Goal: Task Accomplishment & Management: Manage account settings

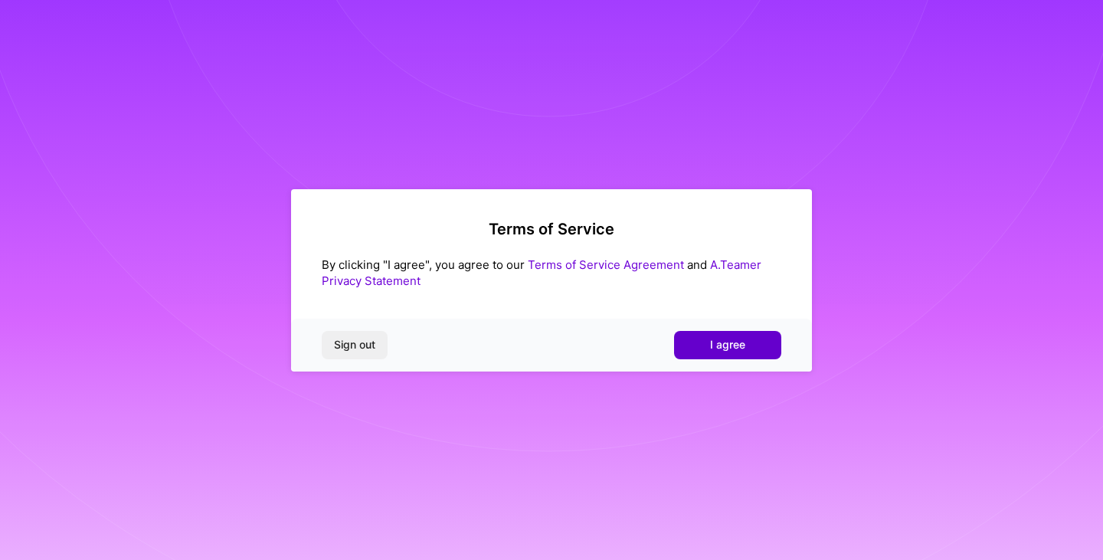
click at [753, 348] on button "I agree" at bounding box center [727, 345] width 107 height 28
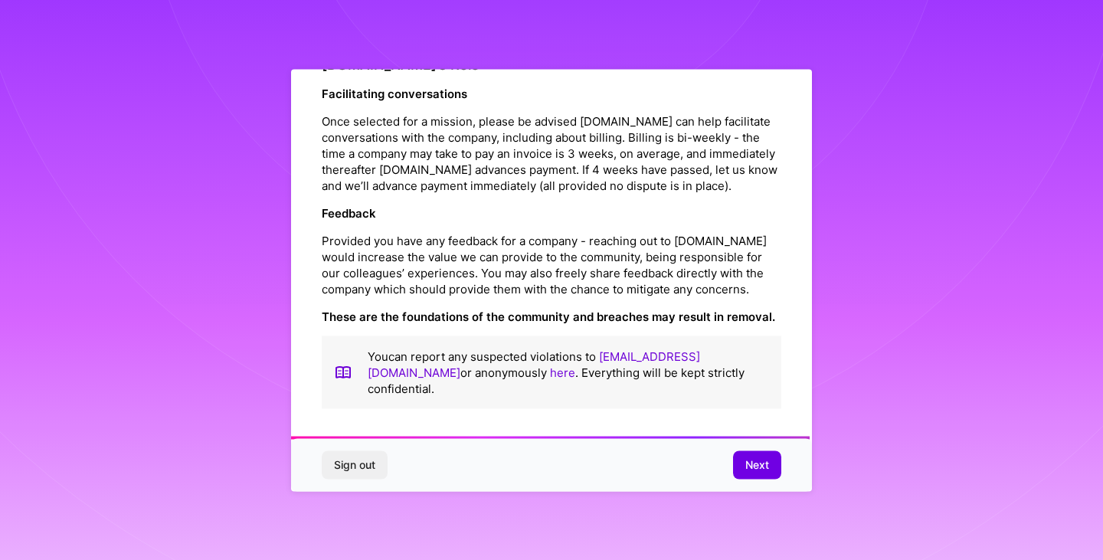
scroll to position [1749, 0]
click at [749, 459] on span "Next" at bounding box center [757, 464] width 24 height 15
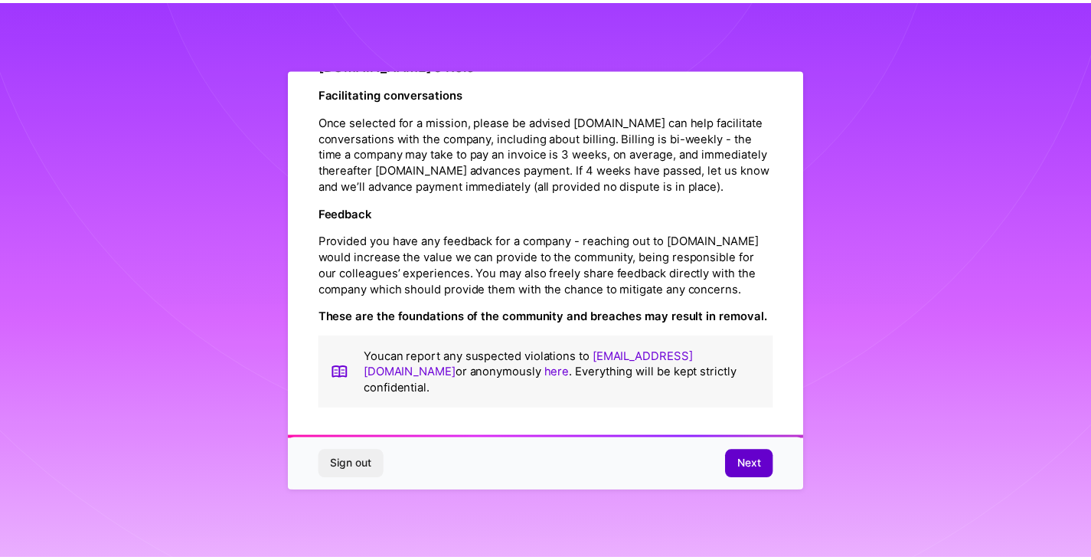
scroll to position [0, 0]
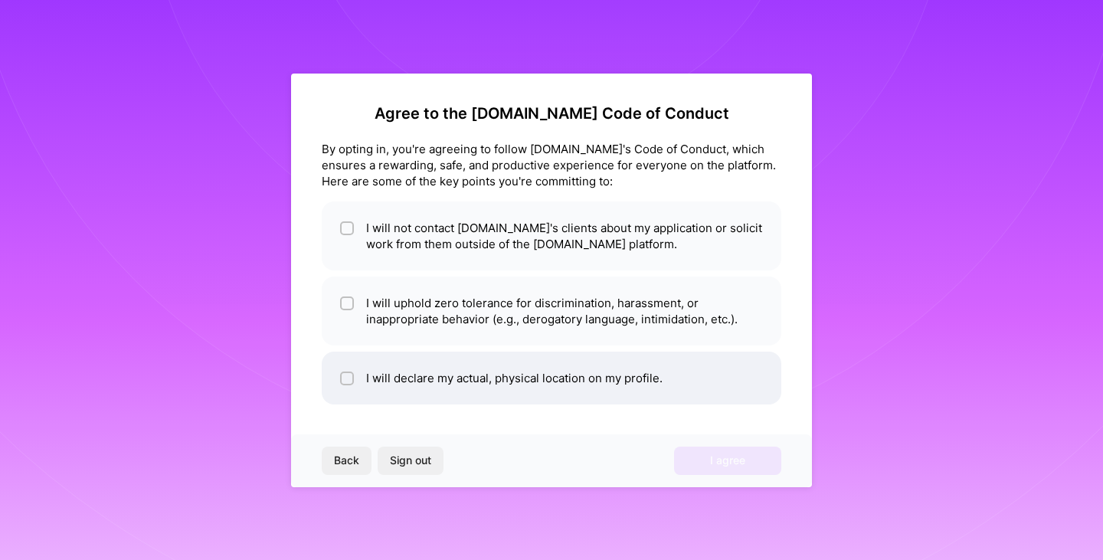
click at [345, 376] on input "checkbox" at bounding box center [348, 379] width 11 height 11
checkbox input "true"
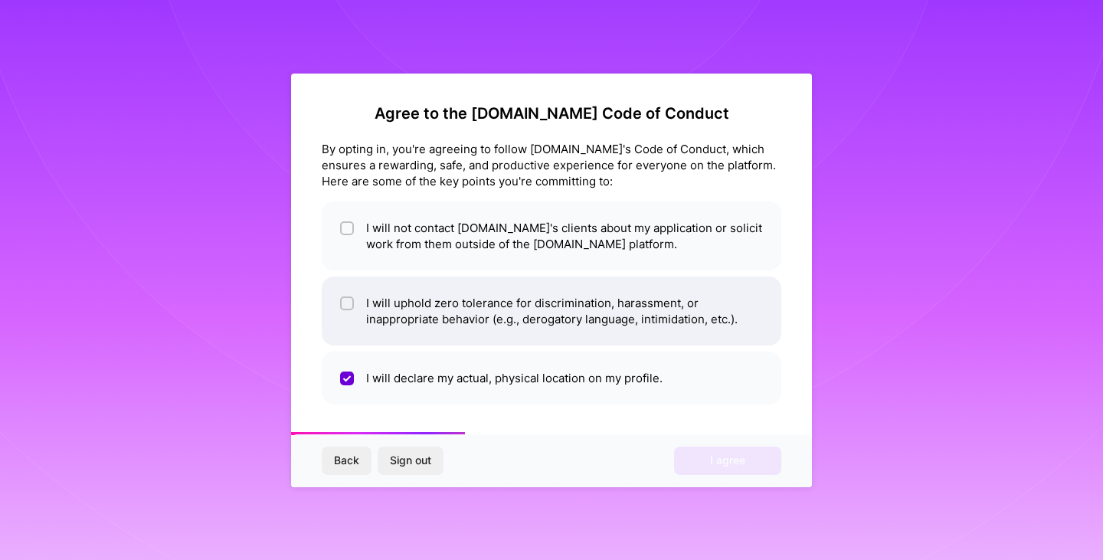
click at [346, 306] on input "checkbox" at bounding box center [348, 304] width 11 height 11
checkbox input "true"
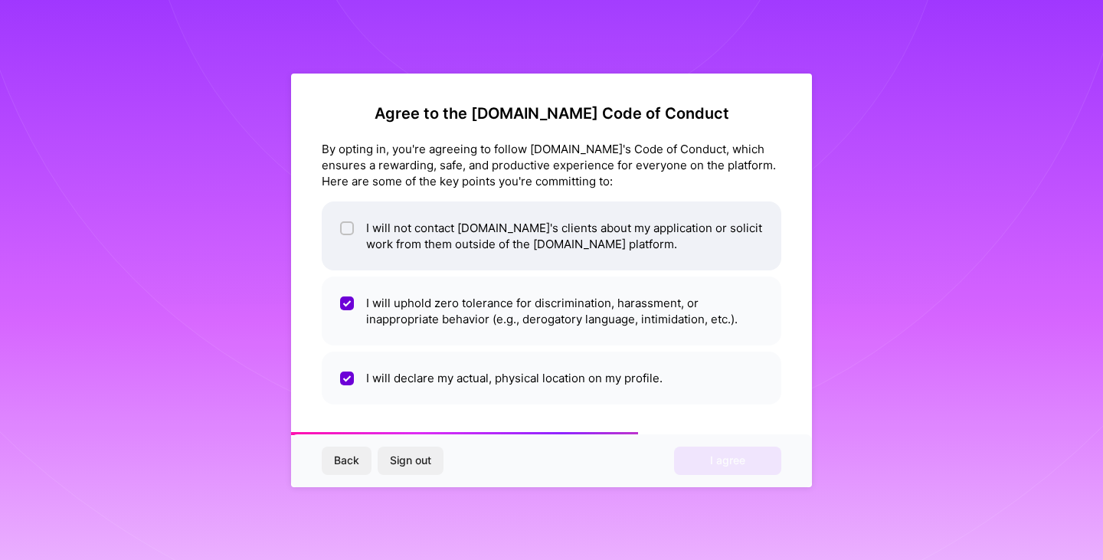
click at [348, 224] on input "checkbox" at bounding box center [348, 229] width 11 height 11
checkbox input "true"
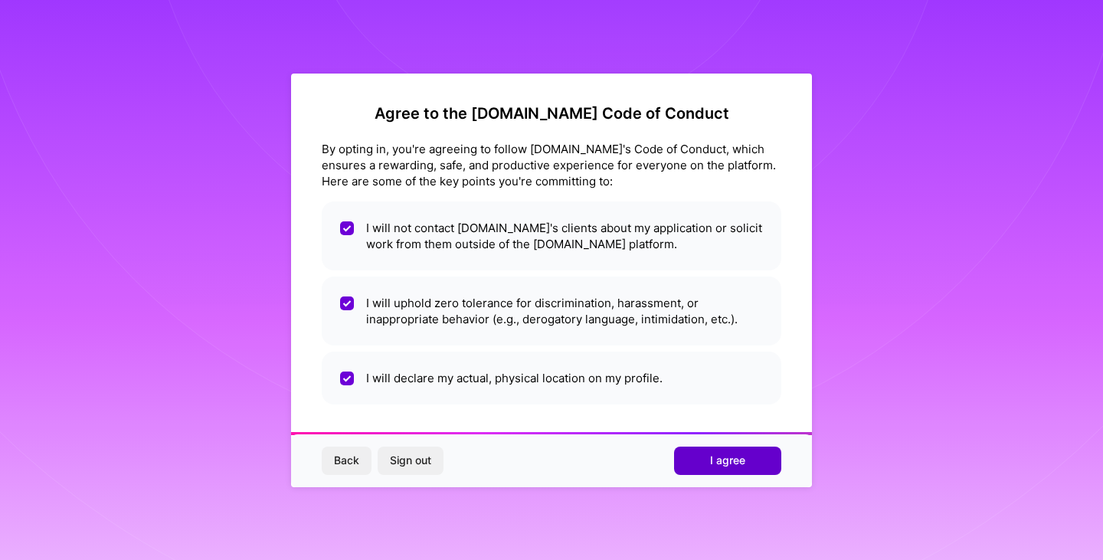
click at [704, 454] on button "I agree" at bounding box center [727, 460] width 107 height 28
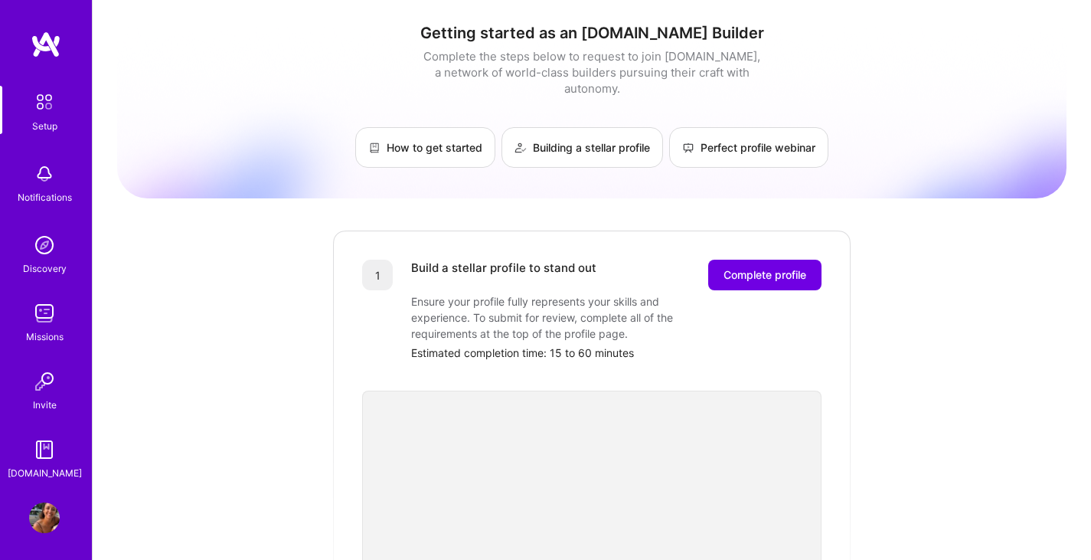
click at [40, 518] on img at bounding box center [44, 517] width 31 height 31
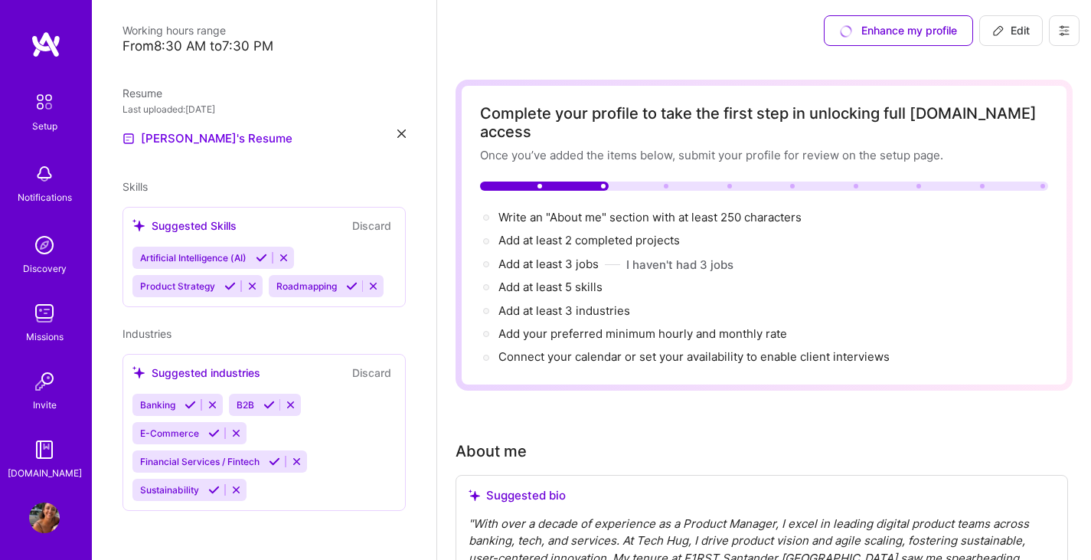
click at [1064, 18] on button at bounding box center [1064, 30] width 31 height 31
click at [1027, 66] on button "Settings" at bounding box center [1022, 65] width 115 height 39
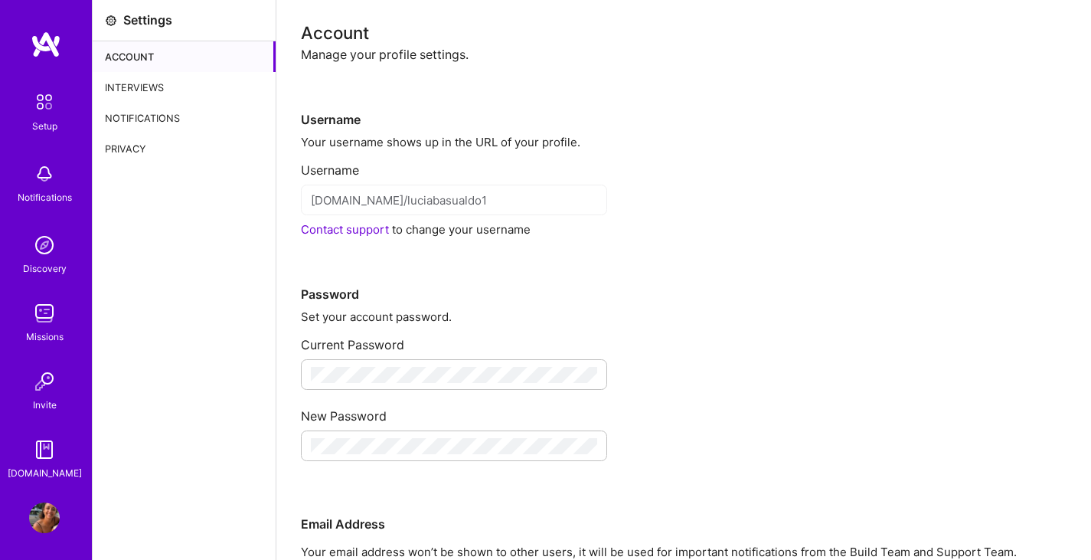
click at [113, 149] on div "Privacy" at bounding box center [184, 148] width 183 height 31
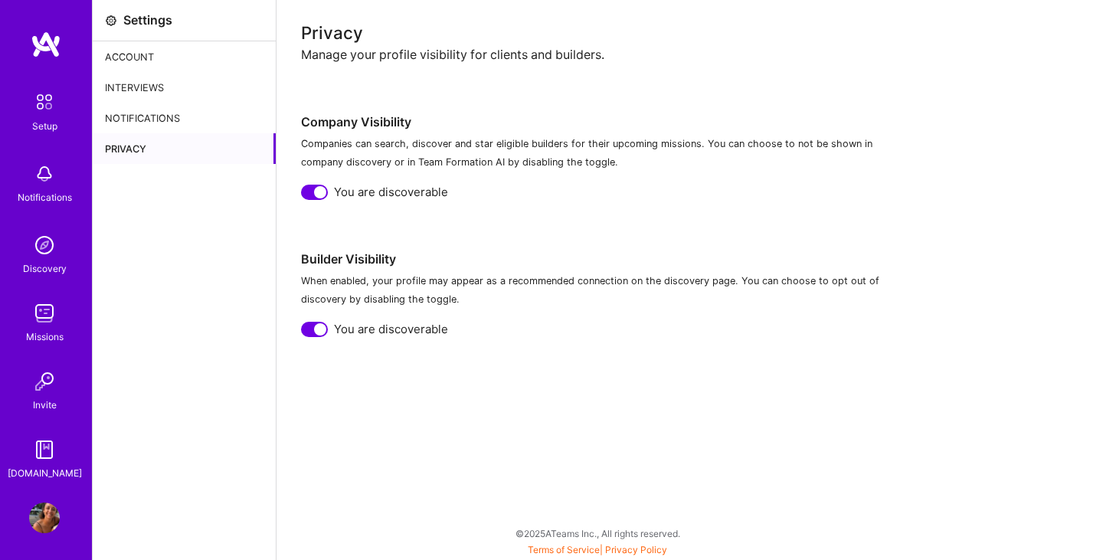
click at [139, 44] on div "Account" at bounding box center [184, 56] width 183 height 31
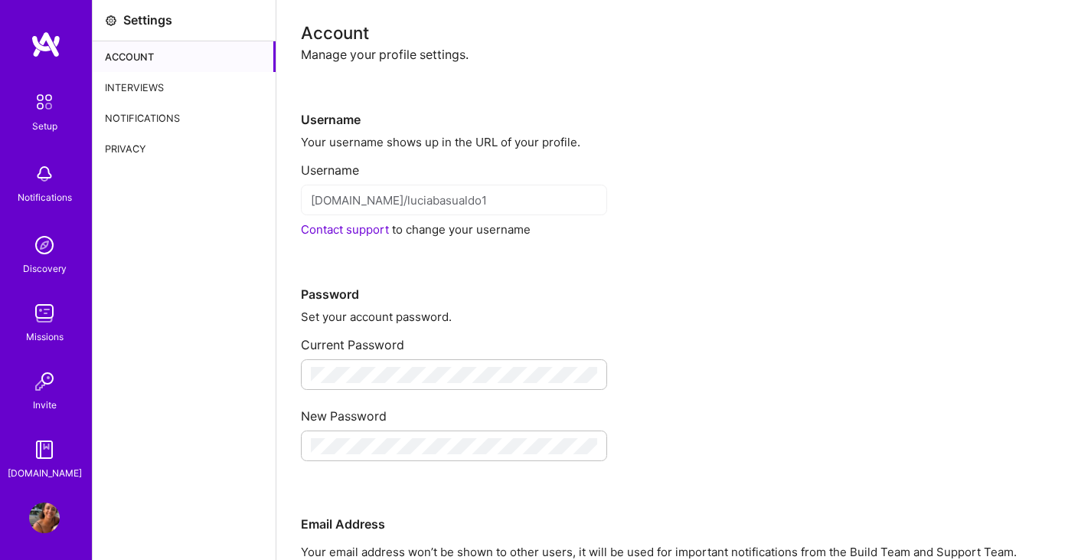
click at [430, 47] on div "Manage your profile settings." at bounding box center [684, 55] width 766 height 16
click at [353, 39] on div "Account" at bounding box center [684, 33] width 766 height 16
click at [351, 31] on div "Account" at bounding box center [684, 33] width 766 height 16
click at [372, 48] on div "Manage your profile settings." at bounding box center [684, 55] width 766 height 16
